Goal: Transaction & Acquisition: Subscribe to service/newsletter

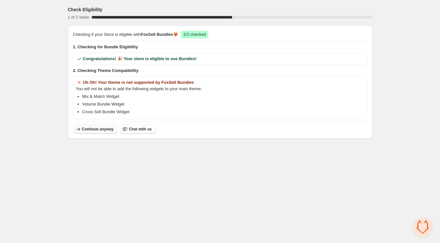
click at [89, 128] on span "Continue anyway" at bounding box center [98, 129] width 32 height 5
click at [95, 131] on span "Continue anyway" at bounding box center [98, 129] width 32 height 5
click at [47, 16] on div "Check Eligibility 1 of 2 tasks 50 % Checking if your Store is eligible with Fox…" at bounding box center [220, 70] width 440 height 141
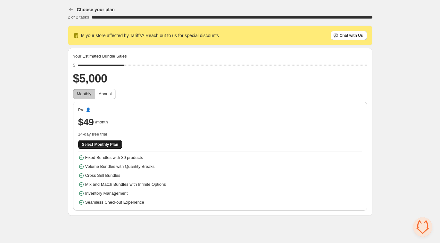
click at [102, 146] on span "Select Monthly Plan" at bounding box center [100, 144] width 36 height 5
